Goal: Check status

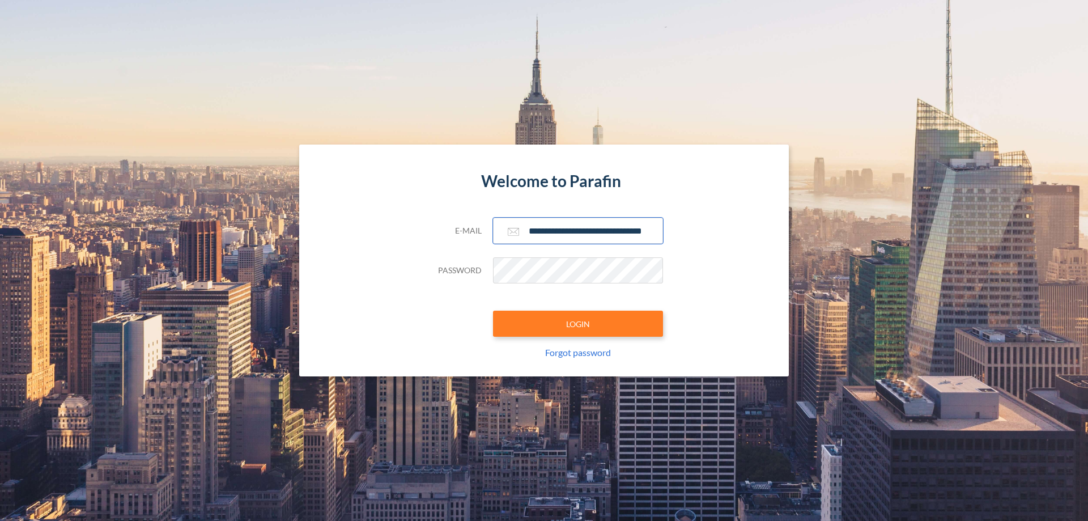
type input "**********"
click at [578, 324] on button "LOGIN" at bounding box center [578, 324] width 170 height 26
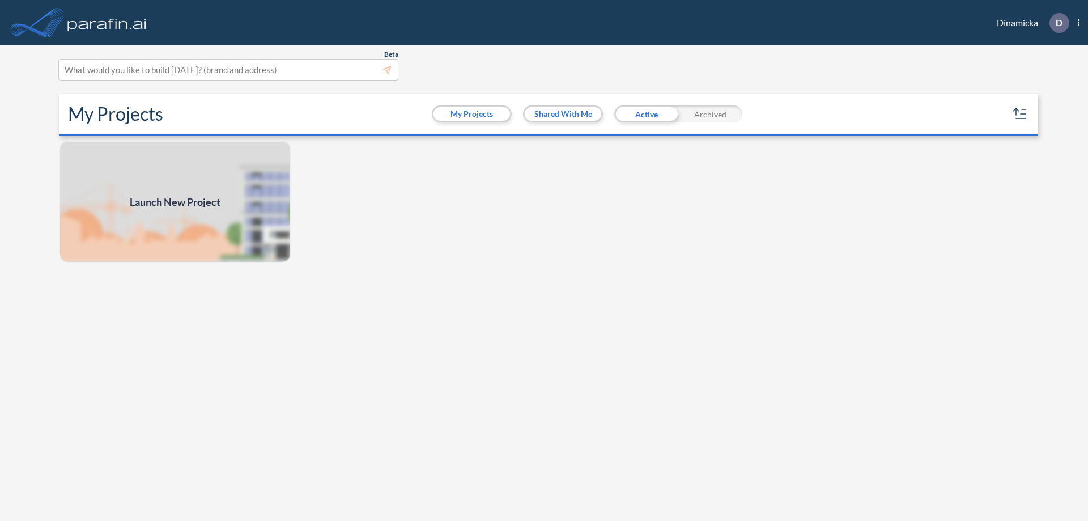
scroll to position [3, 0]
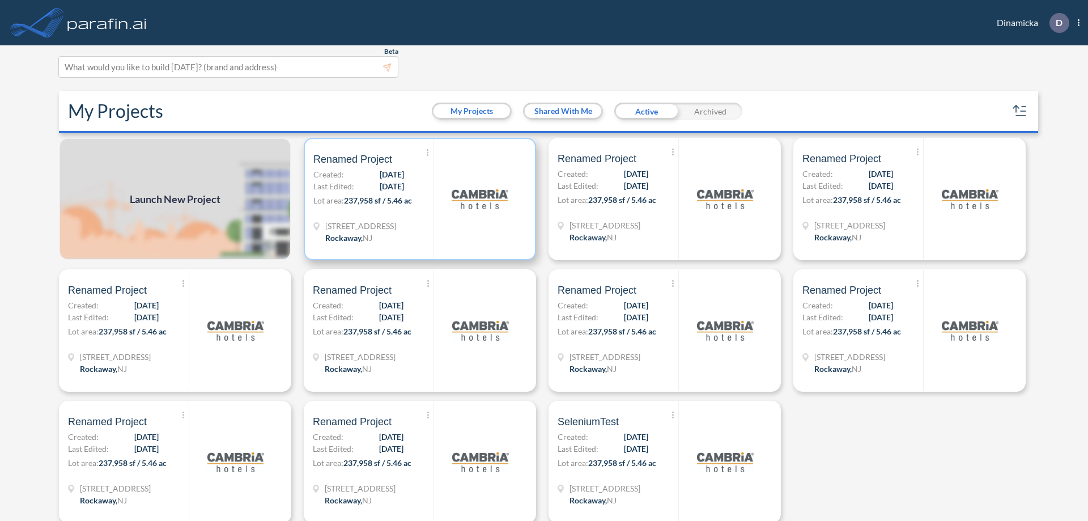
click at [418, 199] on p "Lot area: 237,958 sf / 5.46 ac" at bounding box center [373, 202] width 120 height 16
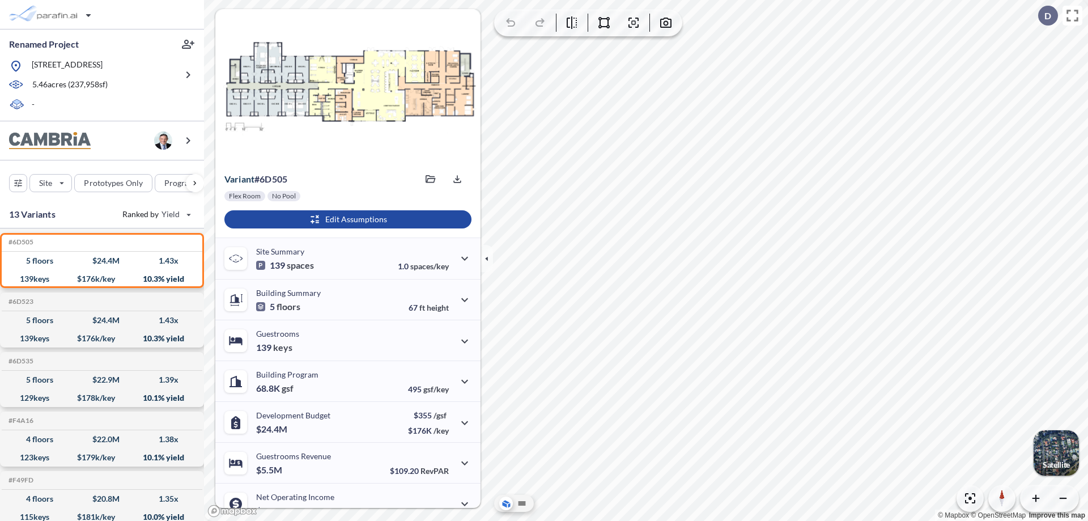
scroll to position [57, 0]
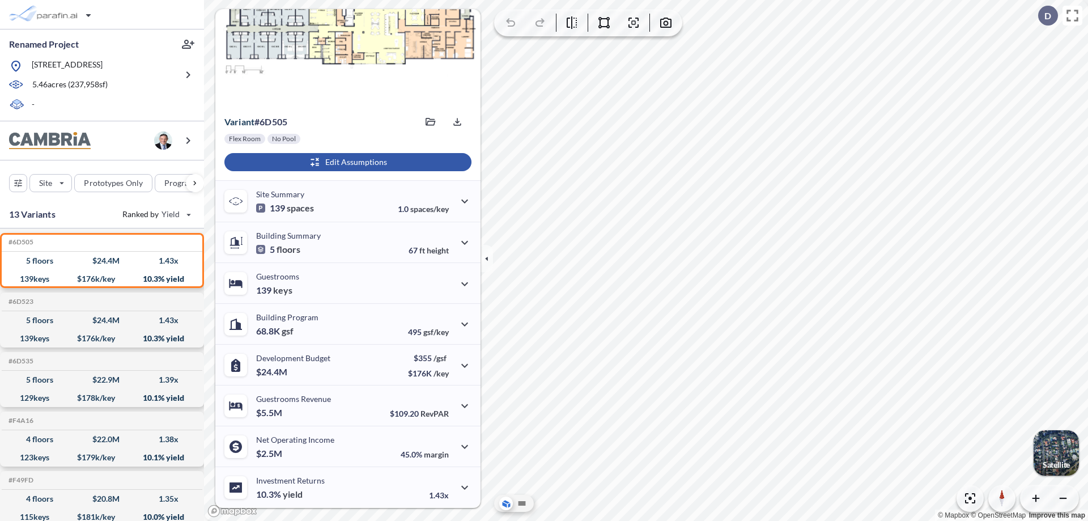
click at [346, 162] on div "button" at bounding box center [347, 162] width 247 height 18
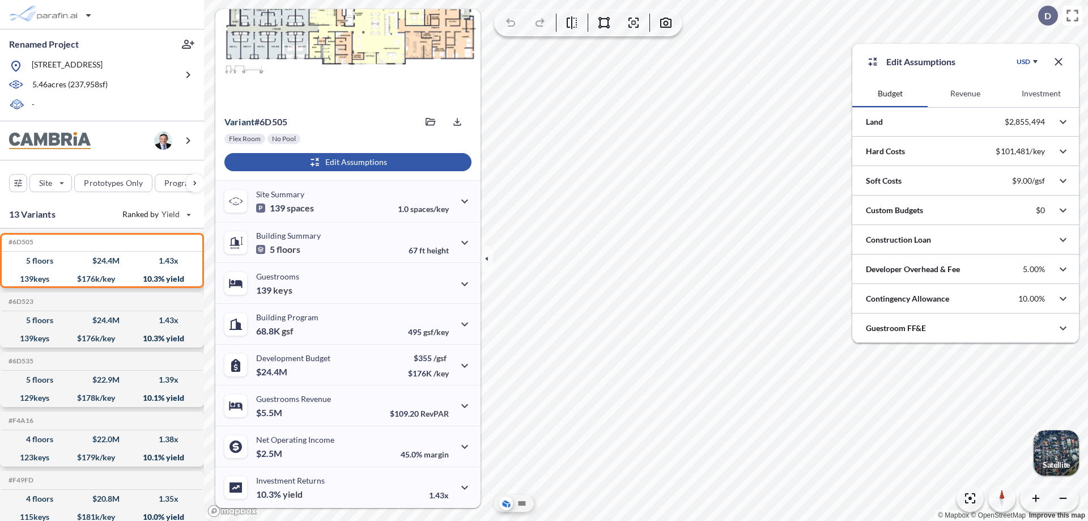
click at [965, 93] on button "Revenue" at bounding box center [965, 93] width 75 height 27
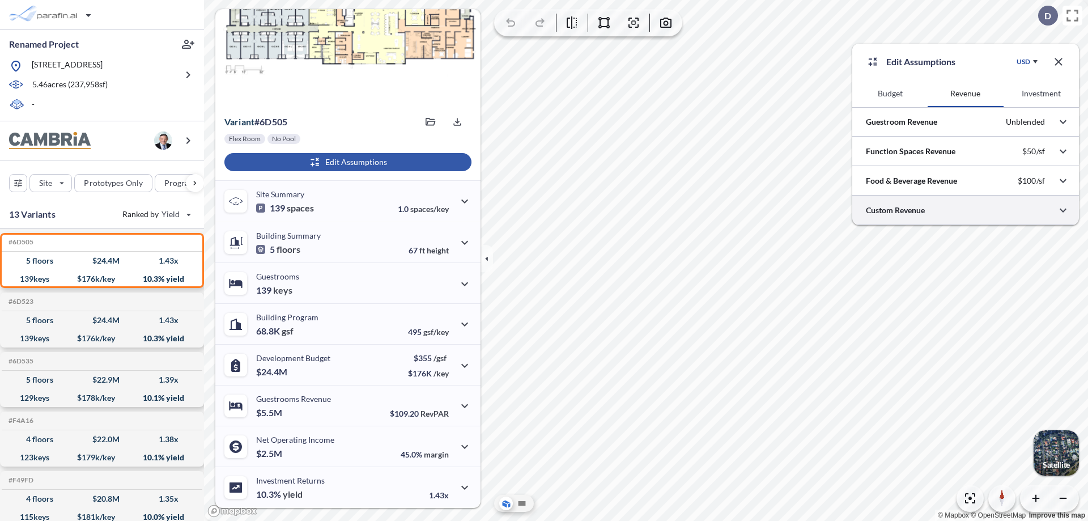
click at [966, 210] on div at bounding box center [965, 209] width 227 height 29
